Goal: Information Seeking & Learning: Find contact information

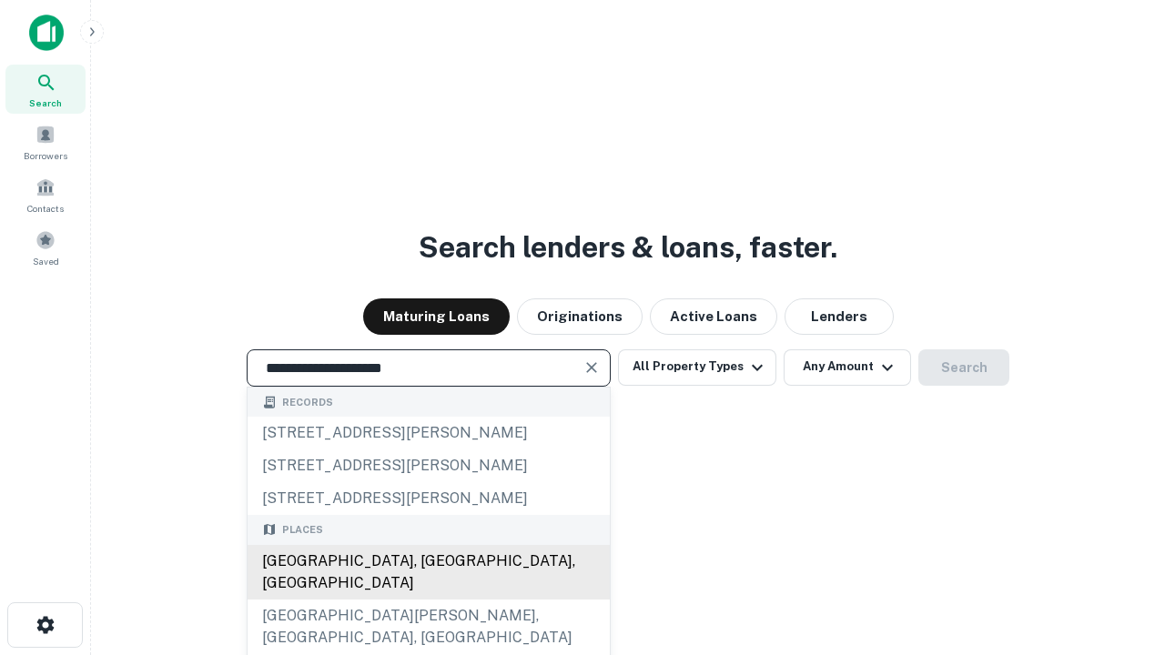
click at [428, 600] on div "[GEOGRAPHIC_DATA], [GEOGRAPHIC_DATA], [GEOGRAPHIC_DATA]" at bounding box center [428, 572] width 362 height 55
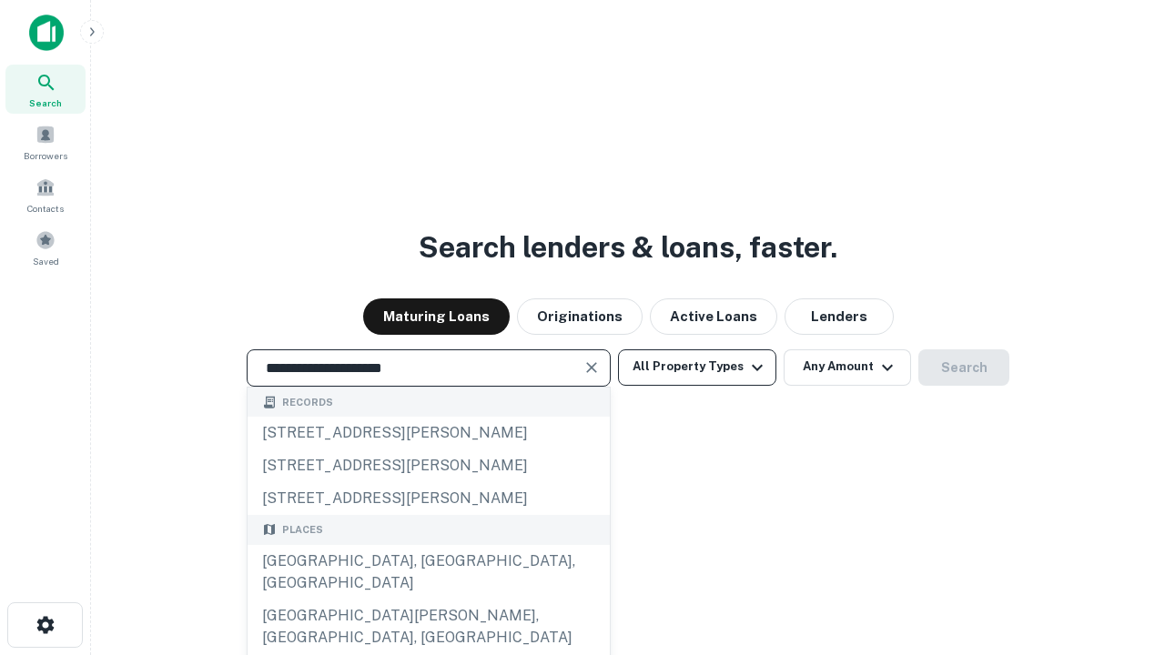
type input "**********"
click at [697, 367] on button "All Property Types" at bounding box center [697, 367] width 158 height 36
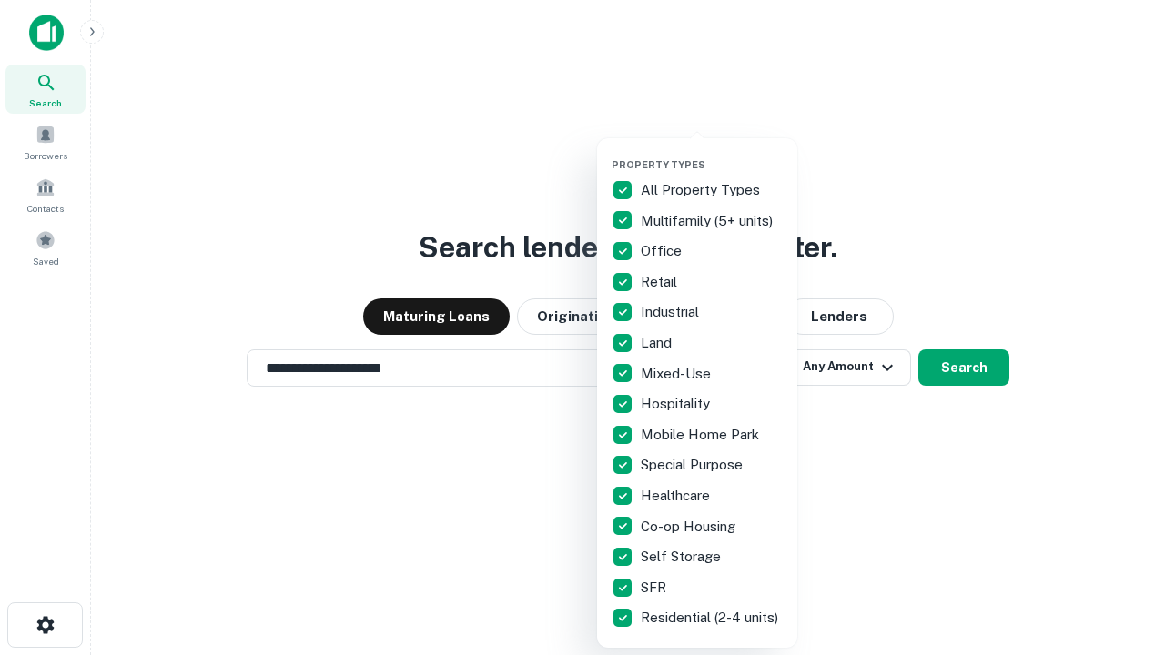
click at [712, 153] on button "button" at bounding box center [711, 153] width 200 height 1
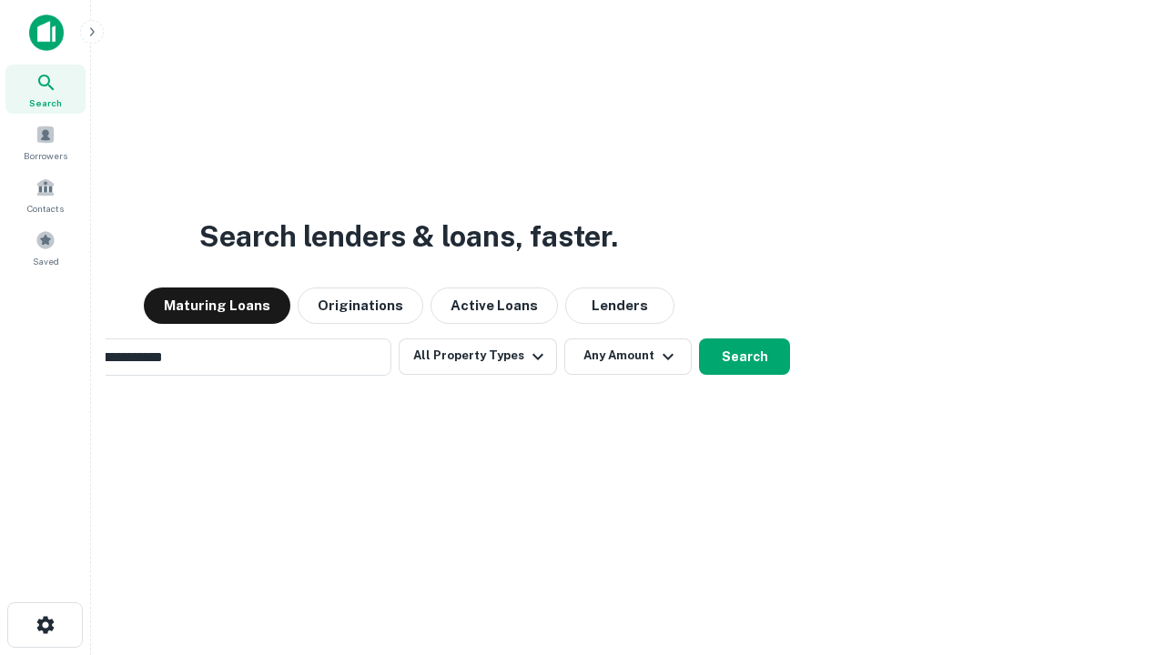
scroll to position [28, 0]
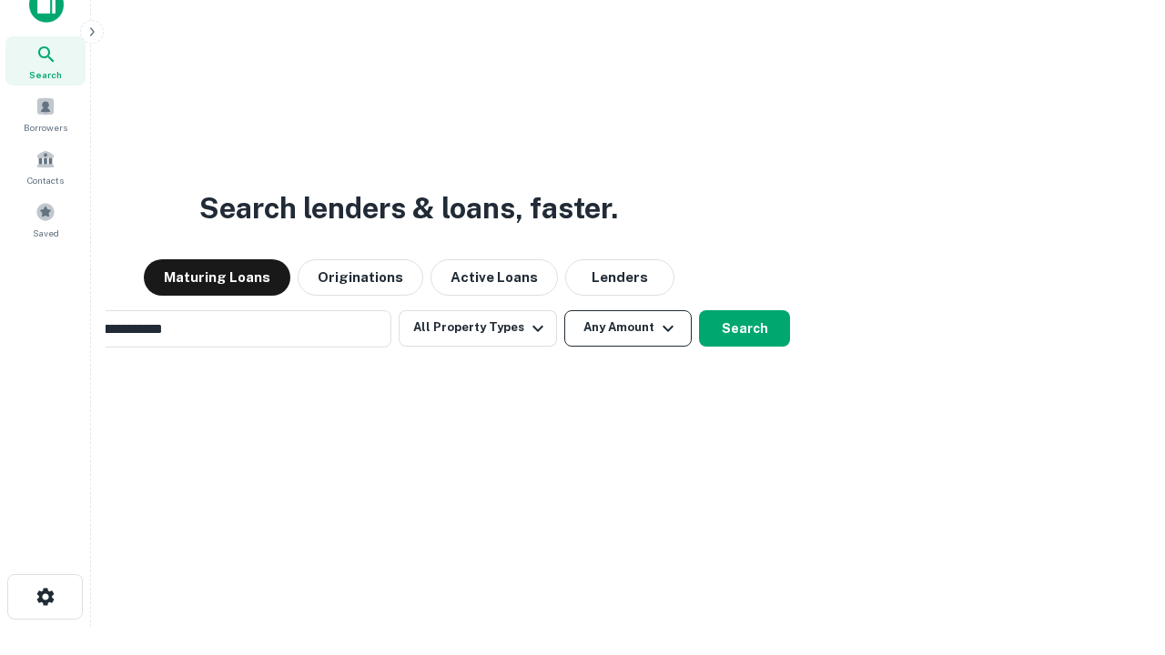
click at [564, 310] on button "Any Amount" at bounding box center [627, 328] width 127 height 36
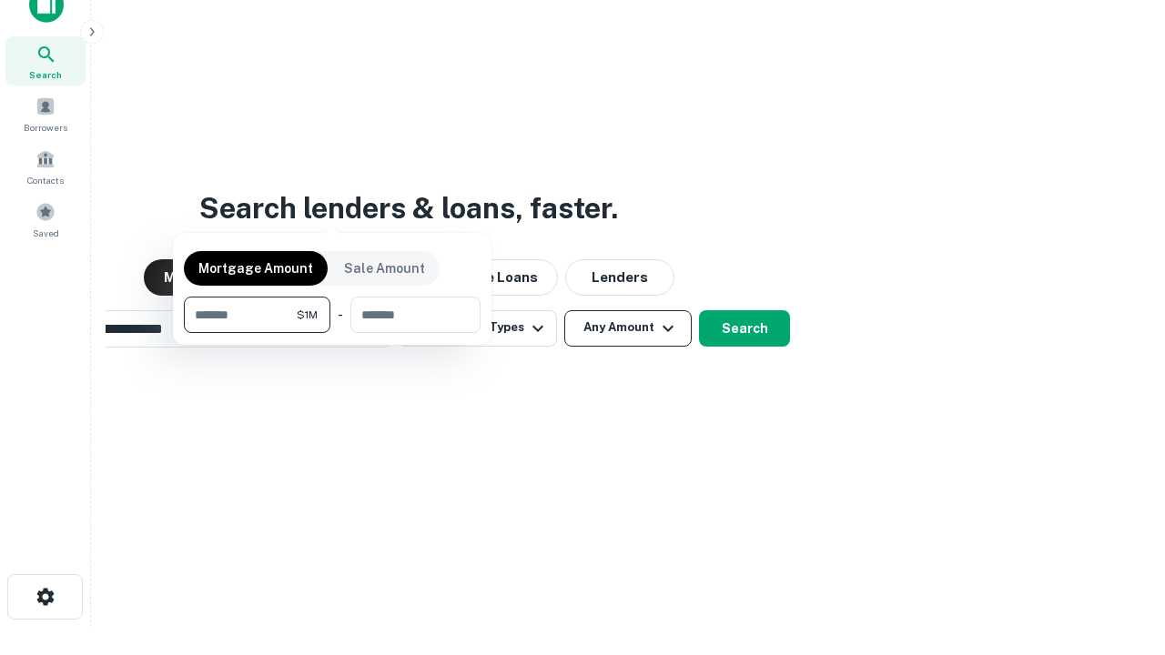
scroll to position [29, 0]
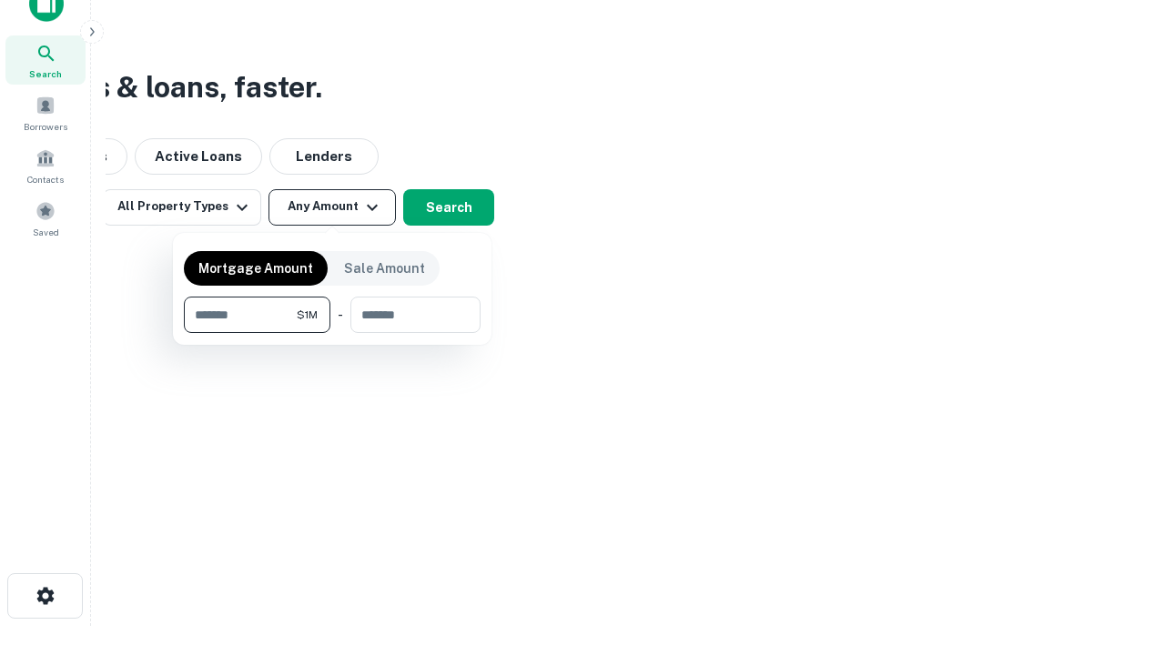
type input "*******"
click at [332, 333] on button "button" at bounding box center [332, 333] width 297 height 1
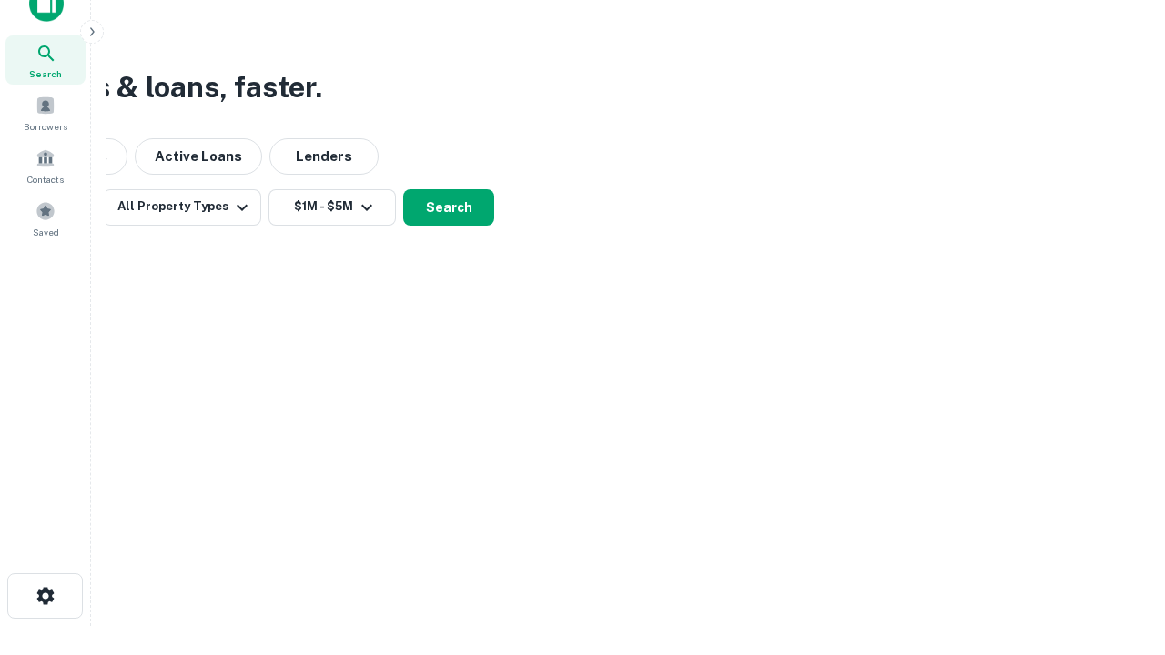
scroll to position [11, 336]
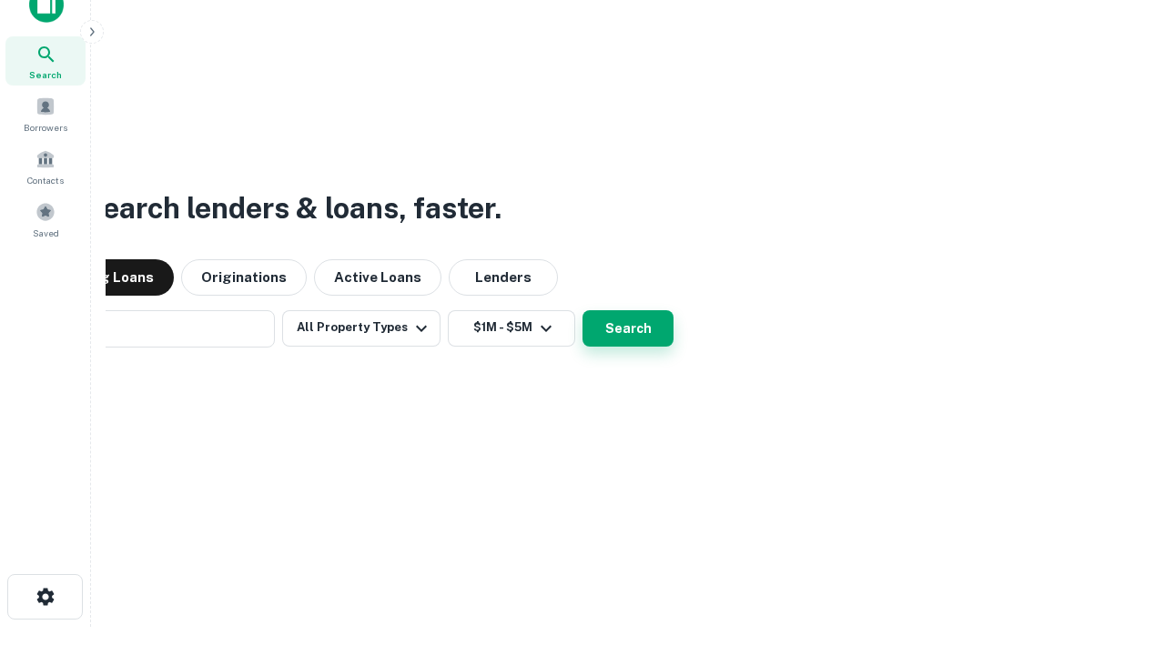
click at [582, 310] on button "Search" at bounding box center [627, 328] width 91 height 36
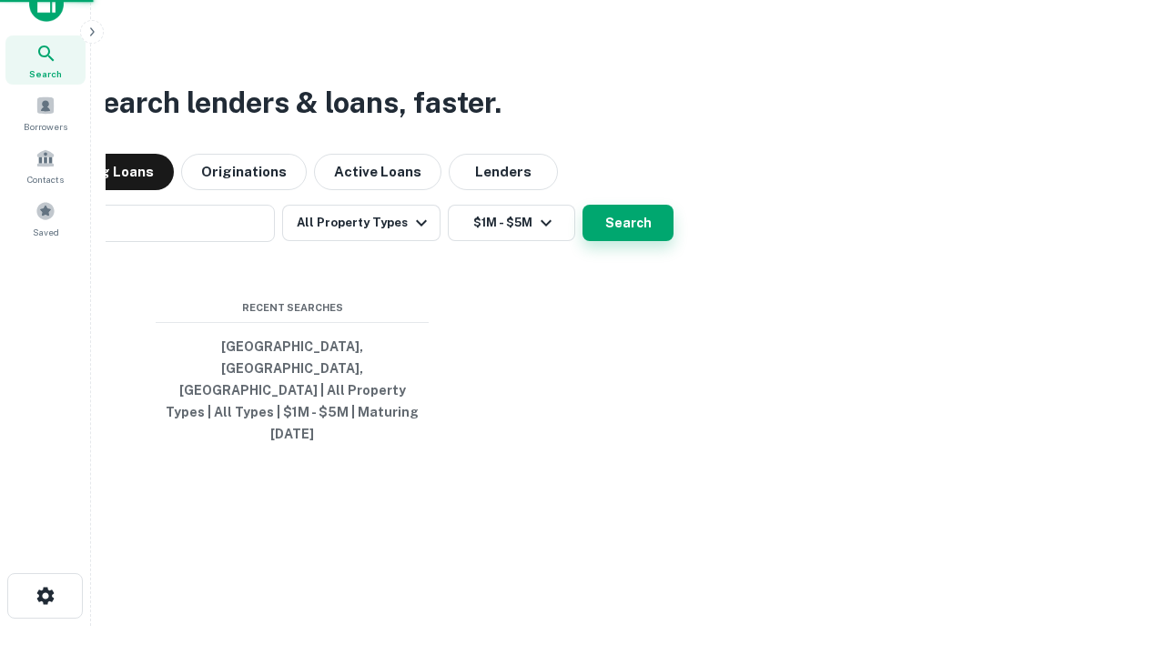
scroll to position [48, 515]
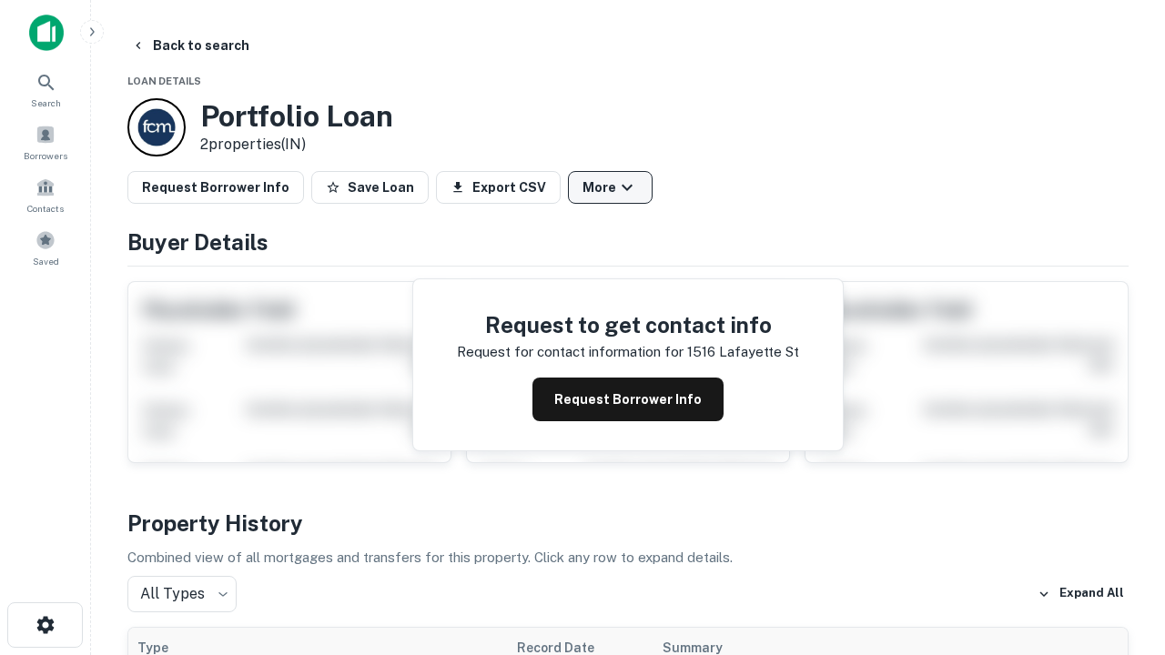
click at [610, 187] on button "More" at bounding box center [610, 187] width 85 height 33
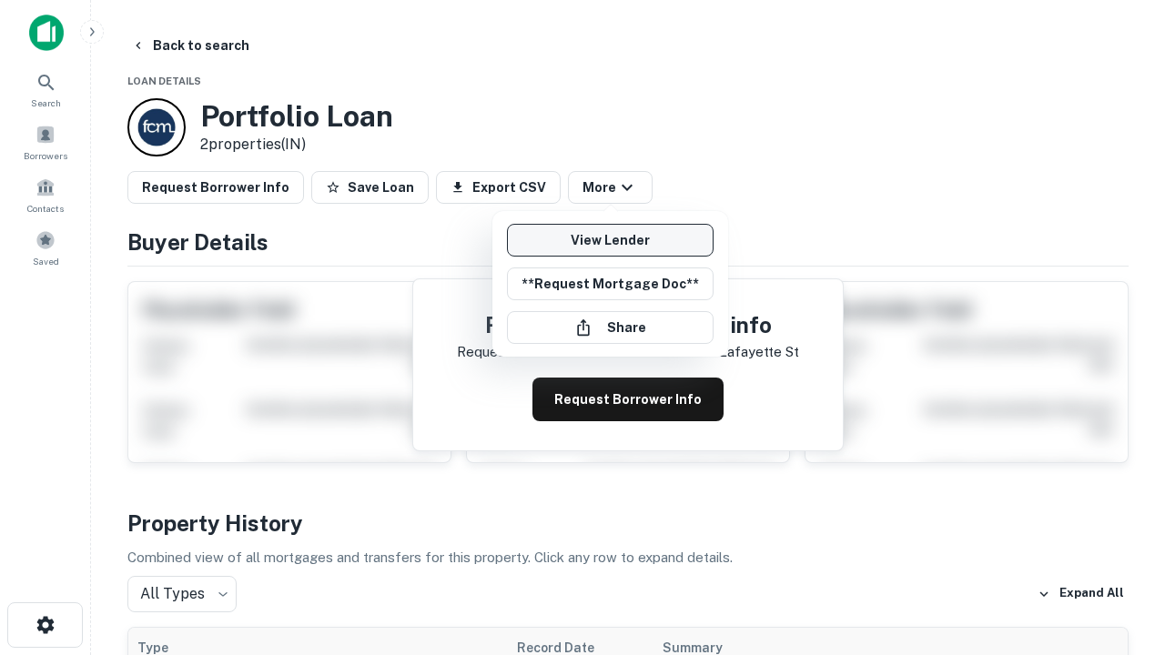
click at [610, 240] on link "View Lender" at bounding box center [610, 240] width 207 height 33
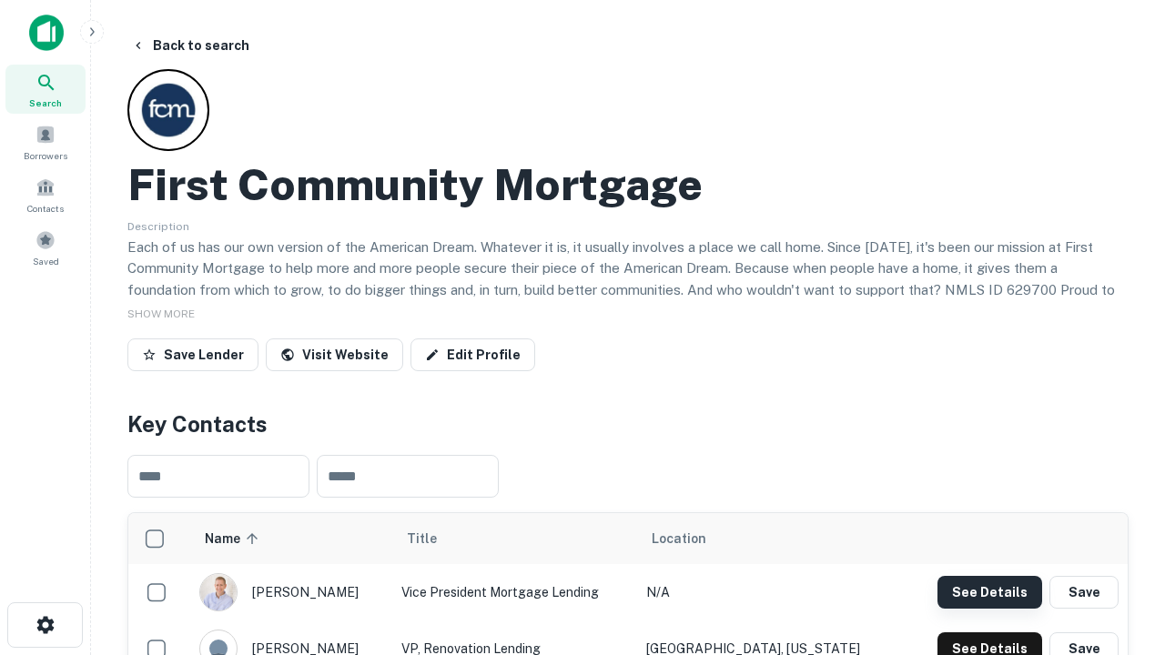
click at [989, 591] on button "See Details" at bounding box center [989, 592] width 105 height 33
click at [45, 625] on icon "button" at bounding box center [46, 625] width 22 height 22
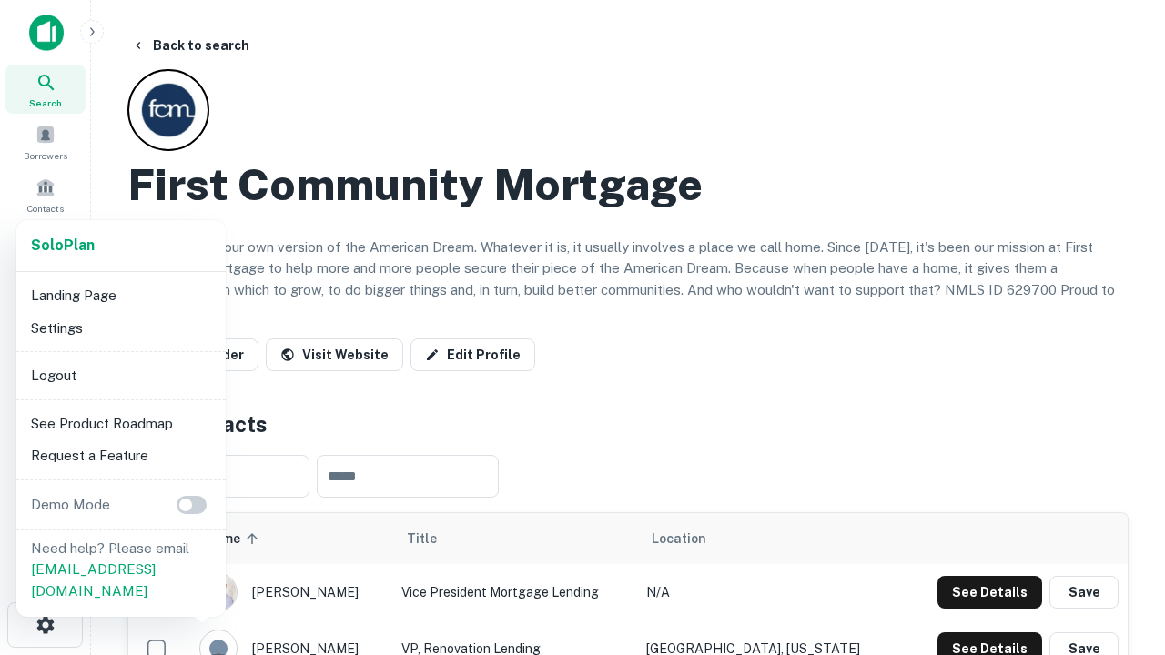
click at [120, 375] on li "Logout" at bounding box center [121, 375] width 195 height 33
